Goal: Book appointment/travel/reservation

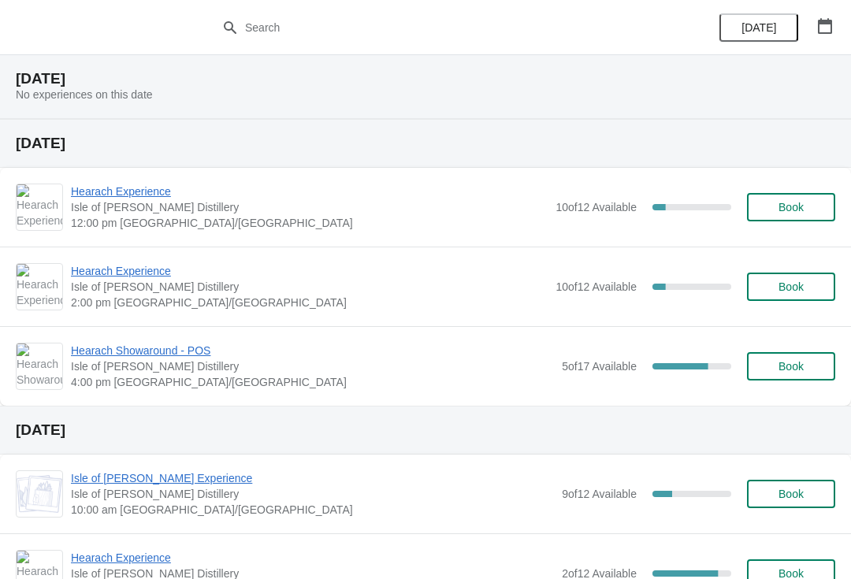
scroll to position [1136, 0]
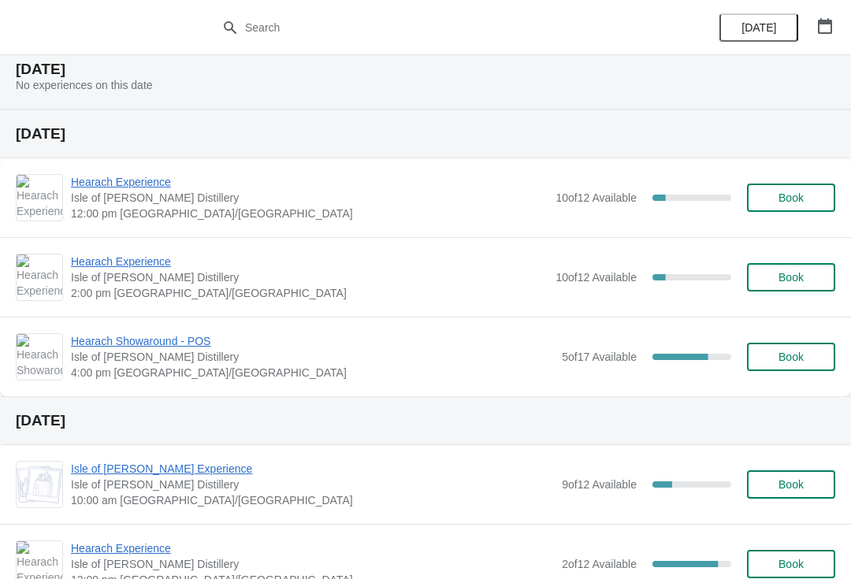
click at [137, 183] on span "Hearach Experience" at bounding box center [309, 182] width 477 height 16
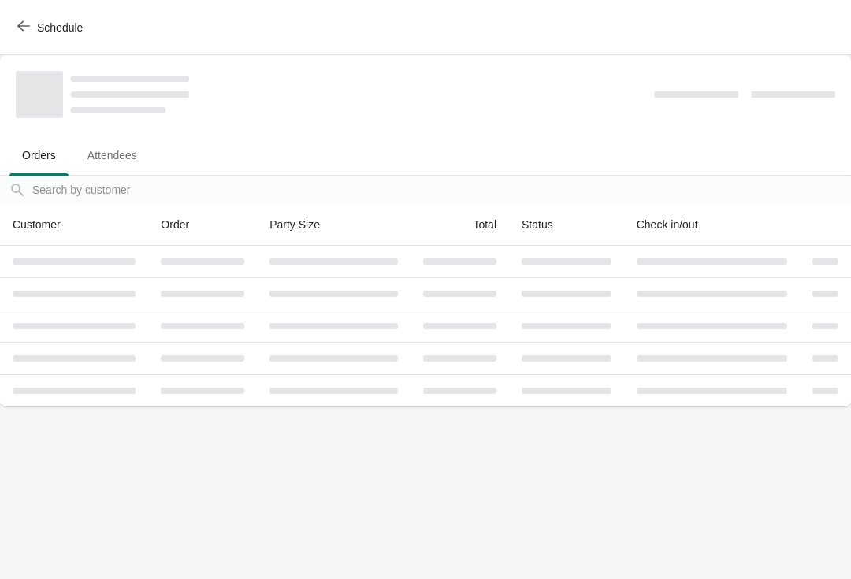
scroll to position [0, 0]
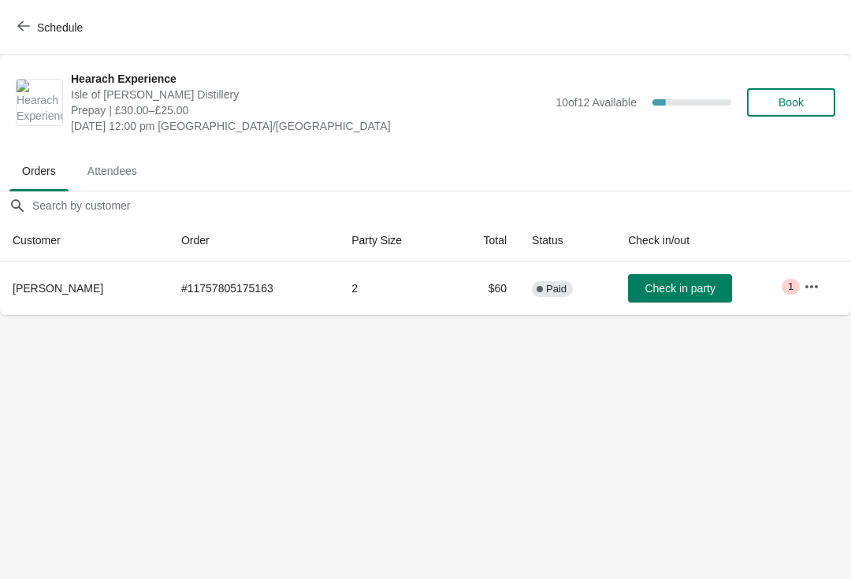
click at [797, 104] on span "Book" at bounding box center [790, 102] width 25 height 13
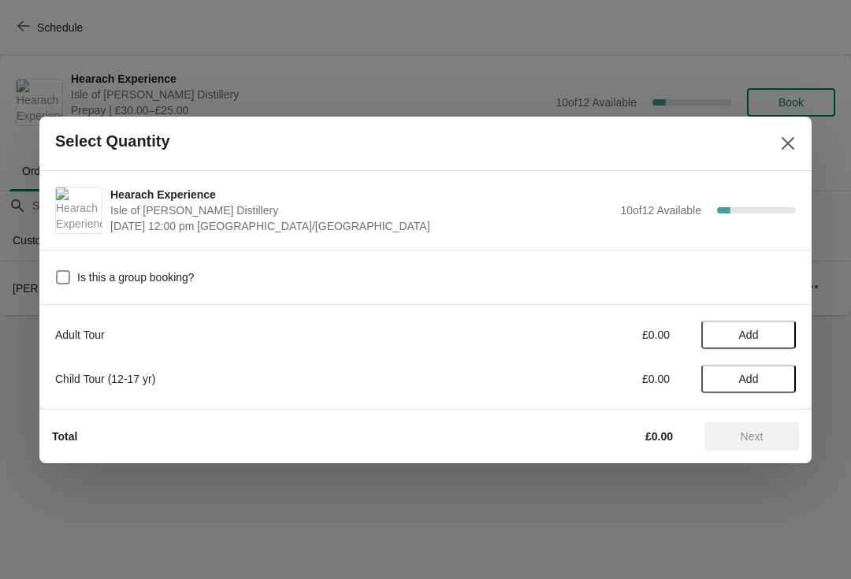
click at [782, 336] on span "Add" at bounding box center [748, 335] width 66 height 13
click at [779, 336] on icon at bounding box center [775, 334] width 17 height 17
click at [755, 435] on span "Next" at bounding box center [752, 436] width 23 height 13
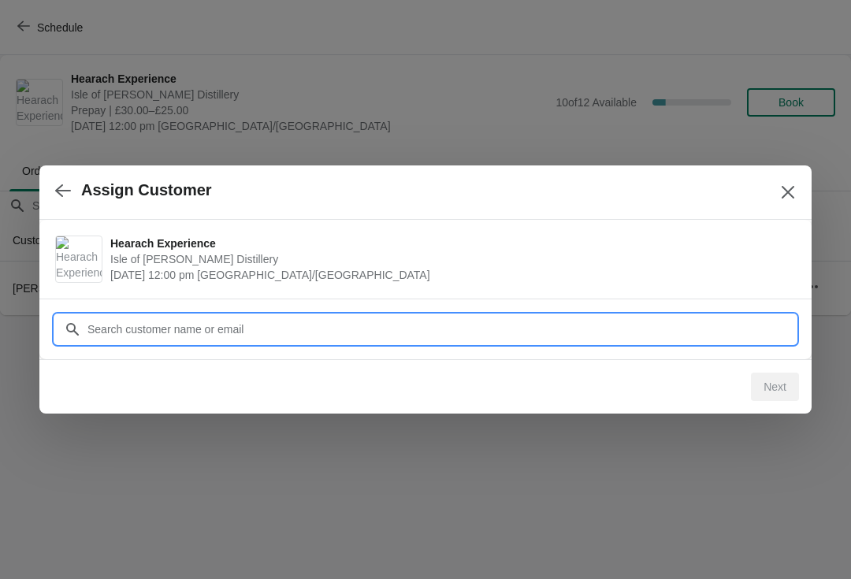
click at [286, 336] on input "Customer" at bounding box center [441, 329] width 709 height 28
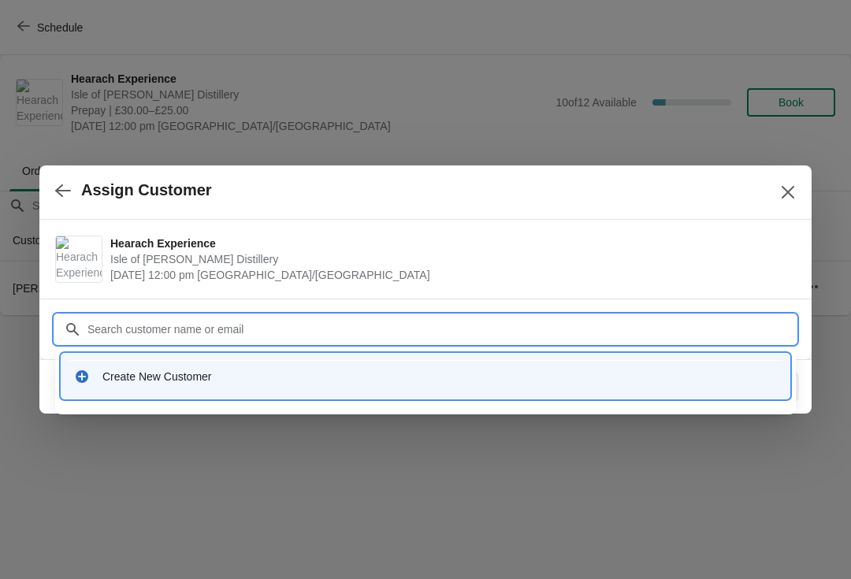
click at [457, 381] on div "Create New Customer" at bounding box center [439, 377] width 674 height 16
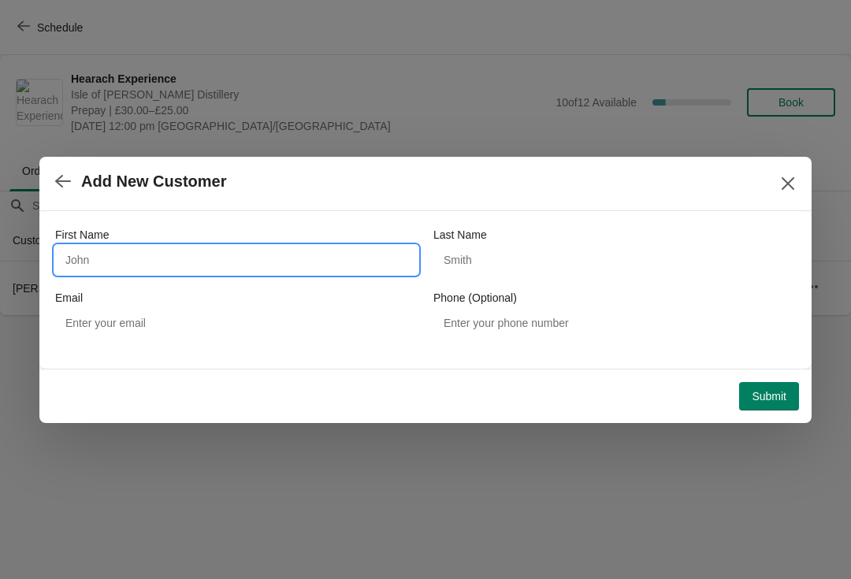
click at [132, 262] on input "First Name" at bounding box center [236, 260] width 362 height 28
type input "Iris"
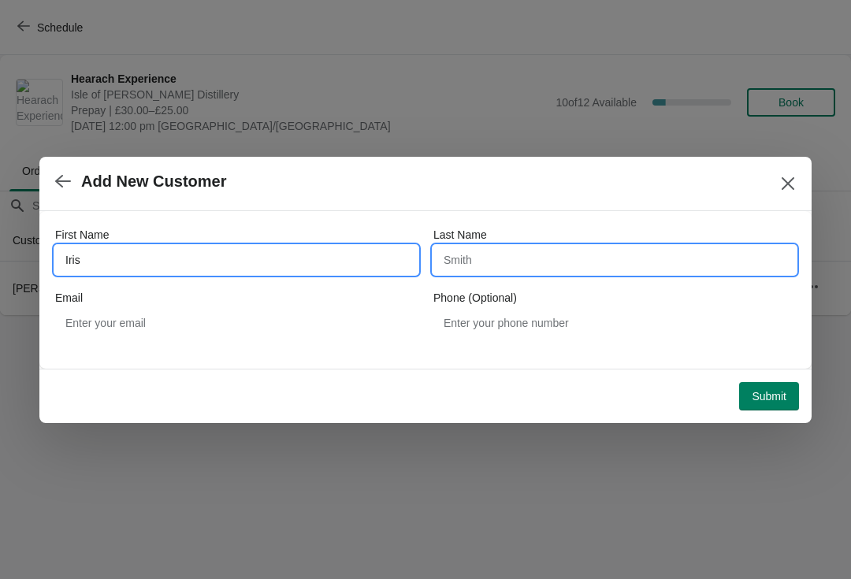
click at [498, 259] on input "Last Name" at bounding box center [614, 260] width 362 height 28
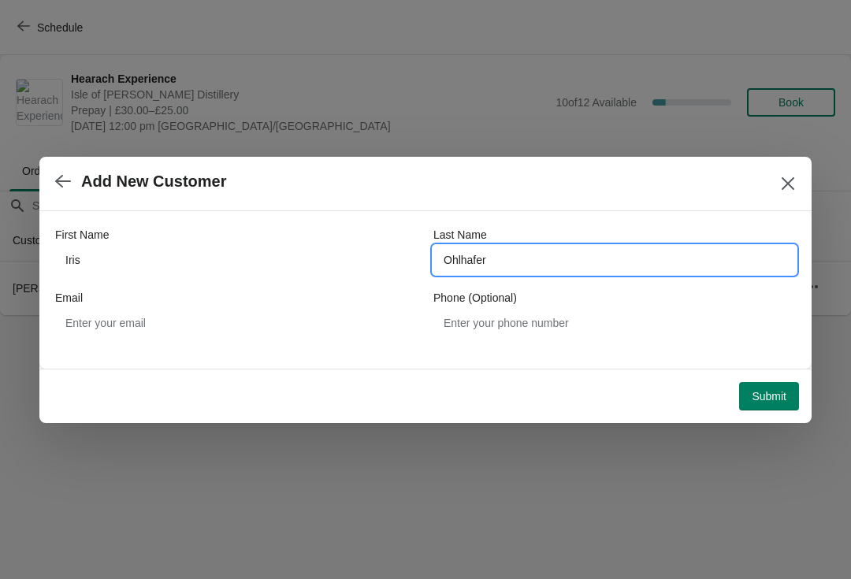
type input "Ohlhafer"
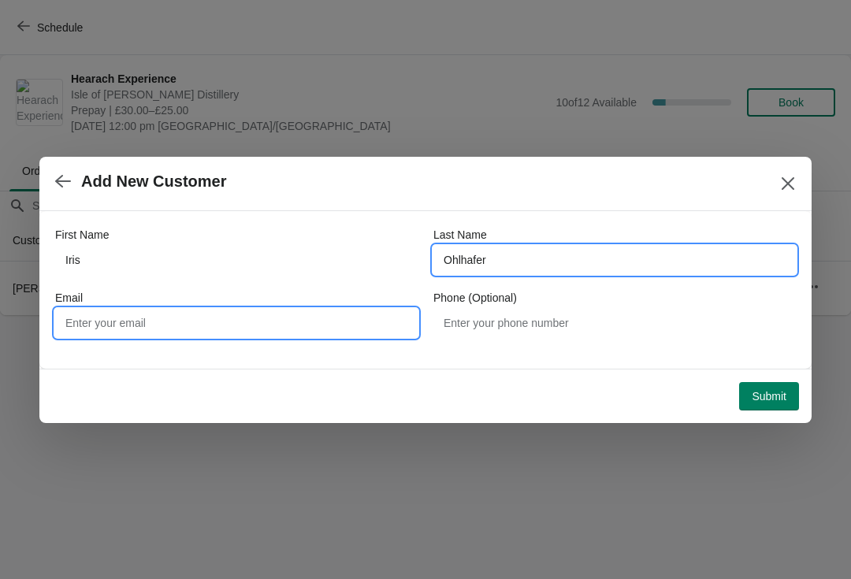
click at [180, 329] on input "Email" at bounding box center [236, 323] width 362 height 28
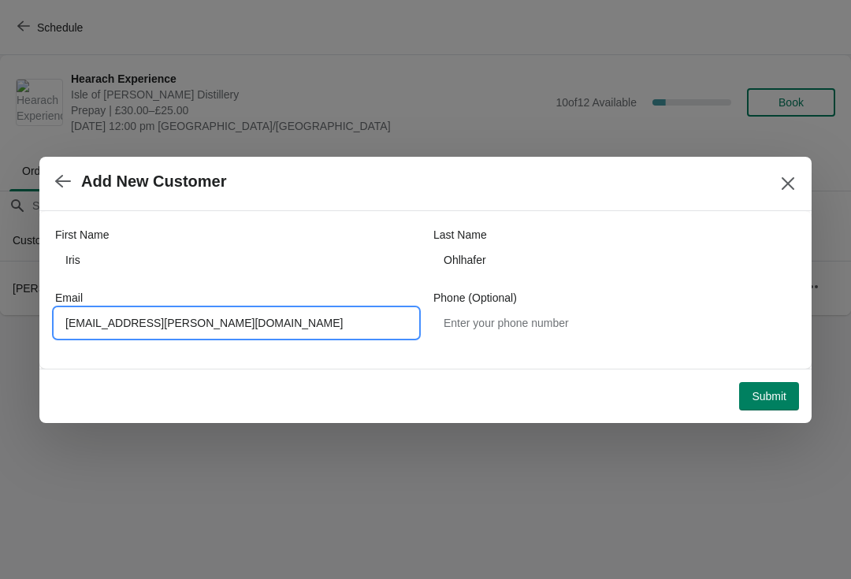
type input "Ohlhafer-keck@t-online.de"
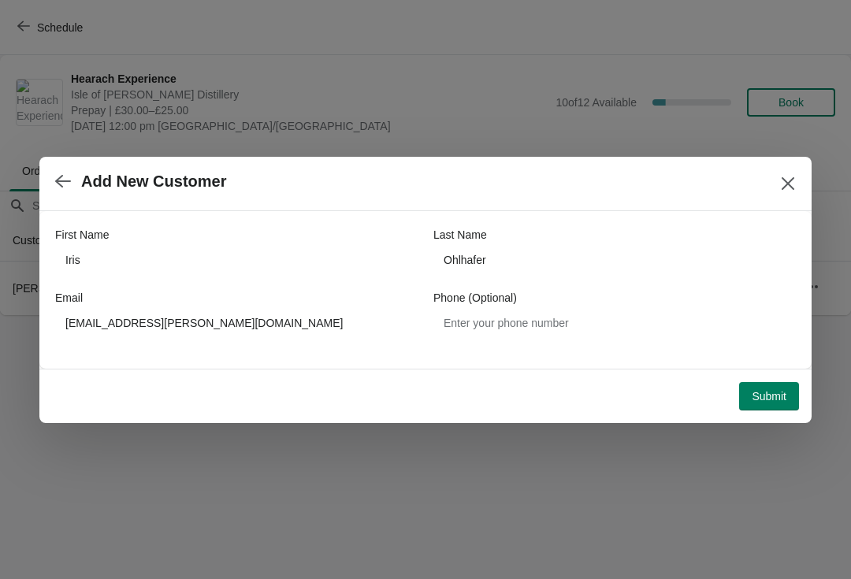
click at [776, 387] on button "Submit" at bounding box center [769, 396] width 60 height 28
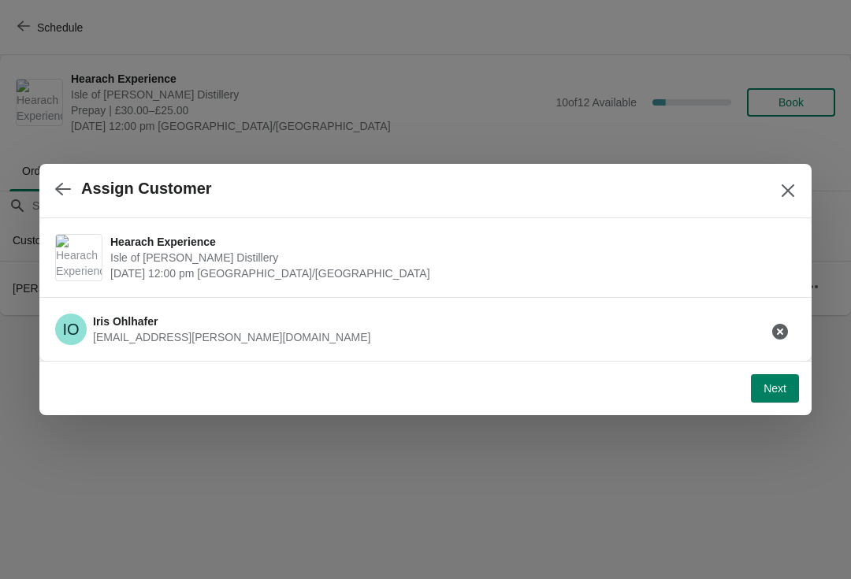
click at [776, 385] on span "Next" at bounding box center [775, 388] width 23 height 13
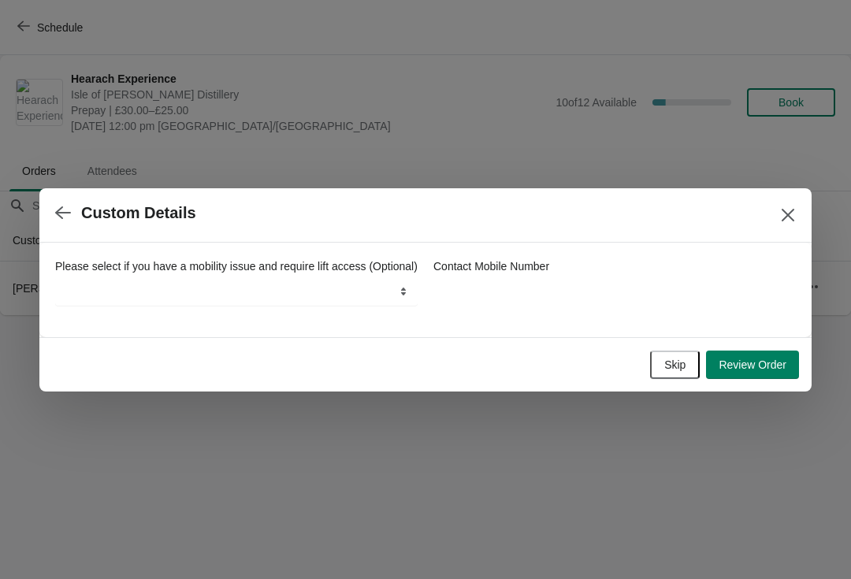
click at [752, 379] on button "Review Order" at bounding box center [752, 365] width 93 height 28
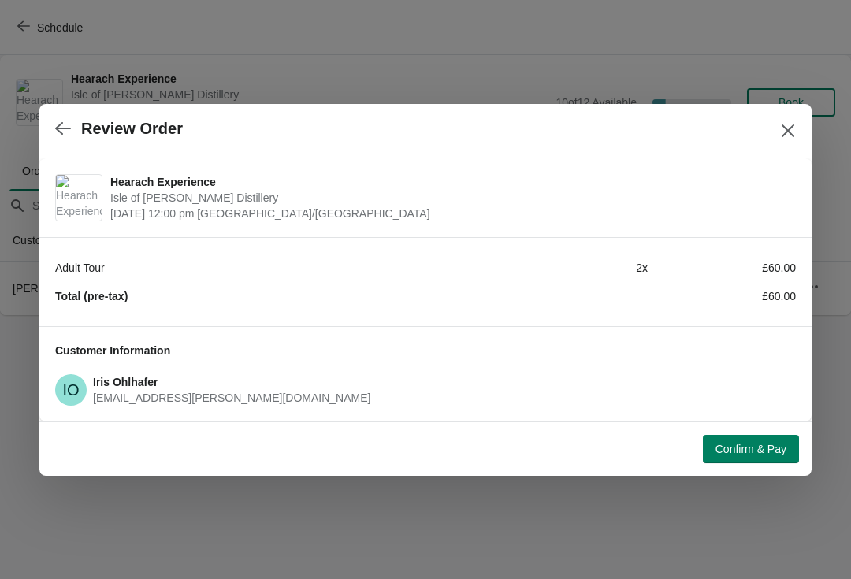
click at [745, 455] on span "Confirm & Pay" at bounding box center [750, 449] width 71 height 13
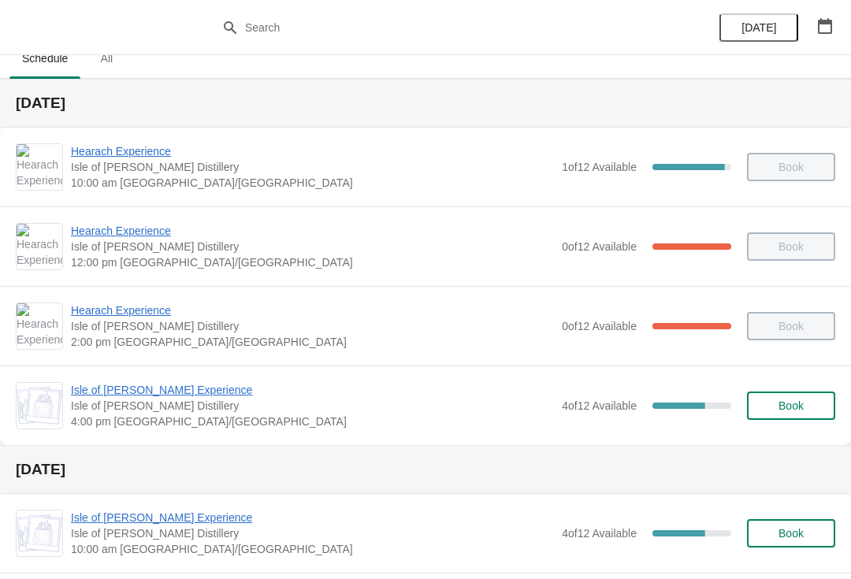
scroll to position [26, 0]
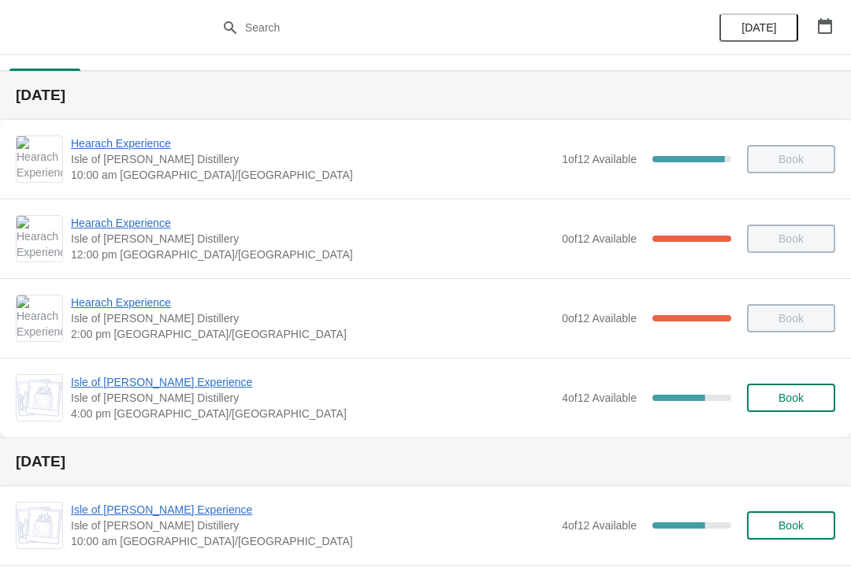
click at [188, 380] on span "Isle of [PERSON_NAME] Experience" at bounding box center [312, 382] width 483 height 16
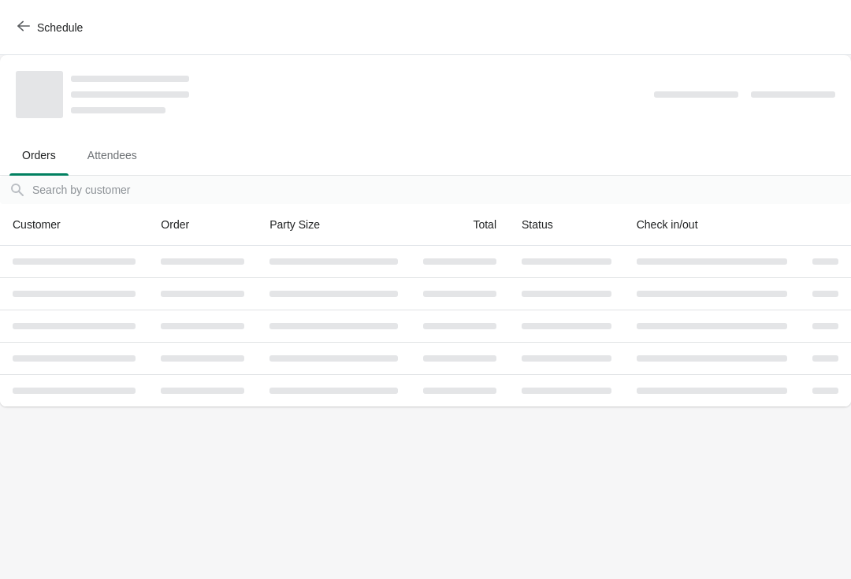
scroll to position [0, 0]
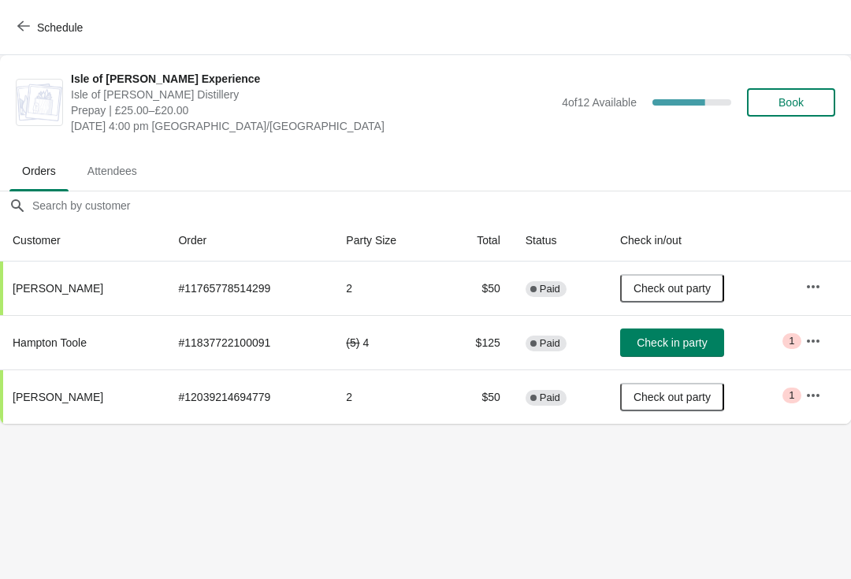
click at [689, 339] on span "Check in party" at bounding box center [672, 342] width 70 height 13
